Goal: Task Accomplishment & Management: Use online tool/utility

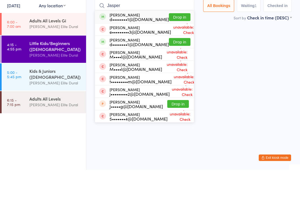
type input "Jasper"
click at [173, 49] on button "Drop in" at bounding box center [180, 53] width 22 height 8
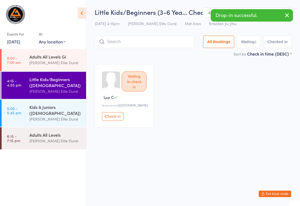
click at [158, 38] on input "search" at bounding box center [145, 42] width 100 height 12
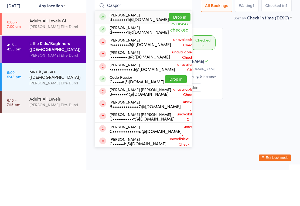
type input "Casper"
click at [171, 49] on button "Drop in" at bounding box center [180, 53] width 22 height 8
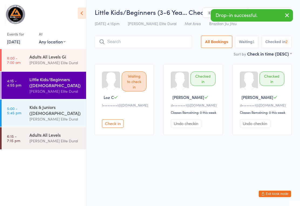
click at [51, 127] on div "Kids & Juniors ([DEMOGRAPHIC_DATA]) [PERSON_NAME] Elite Dural" at bounding box center [57, 113] width 57 height 27
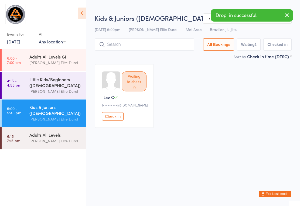
click at [150, 43] on input "search" at bounding box center [145, 44] width 100 height 12
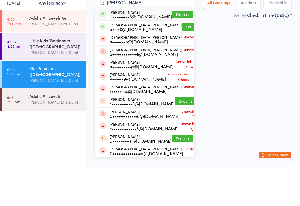
type input "[PERSON_NAME]"
click at [175, 49] on button "Drop in" at bounding box center [183, 53] width 22 height 8
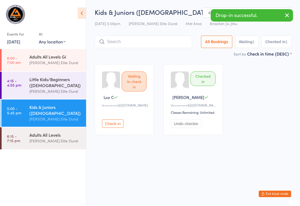
click at [58, 83] on div "Little Kids/Beginners ([DEMOGRAPHIC_DATA])" at bounding box center [55, 82] width 52 height 12
